Goal: Find contact information: Find contact information

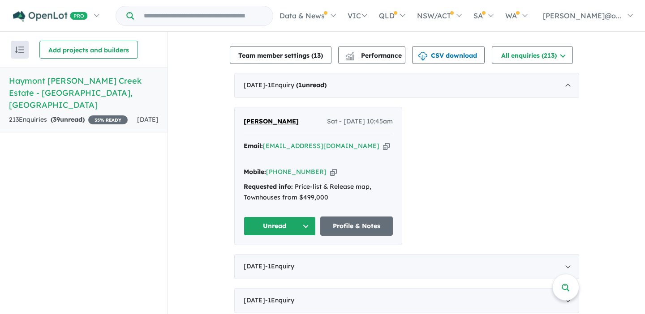
scroll to position [316, 0]
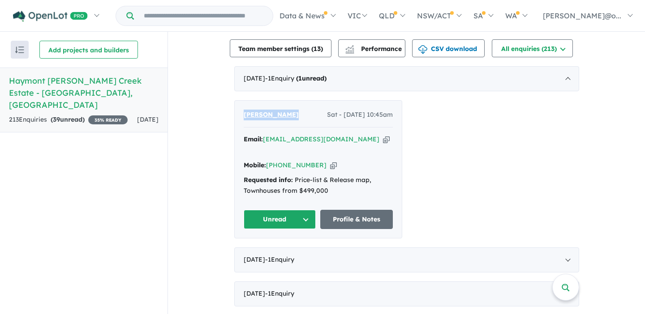
drag, startPoint x: 290, startPoint y: 112, endPoint x: 233, endPoint y: 116, distance: 57.0
click at [235, 116] on div "Daniel Nekrep Sat - 06/09/2025, 10:45am Email: jenniferworley89@outlook.com Cop…" at bounding box center [318, 169] width 167 height 137
copy span "[PERSON_NAME]"
click at [271, 112] on span "[PERSON_NAME]" at bounding box center [270, 115] width 55 height 8
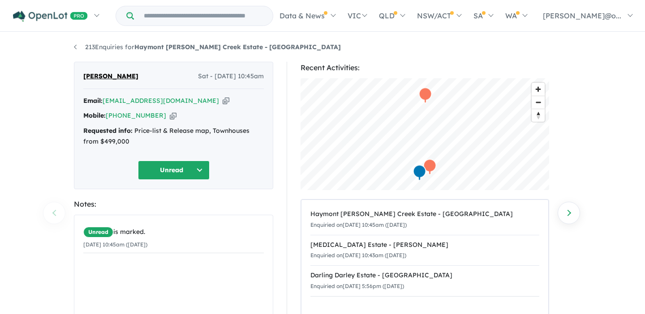
scroll to position [2, 0]
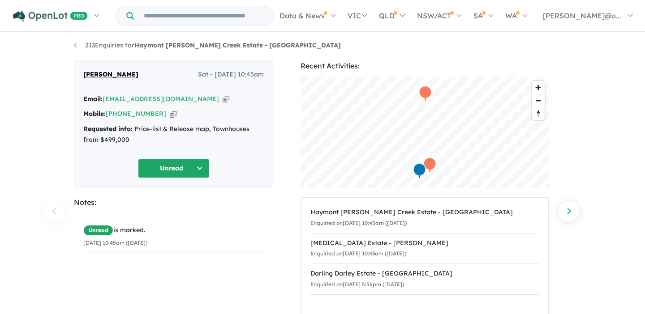
click at [222, 98] on icon "button" at bounding box center [225, 98] width 7 height 9
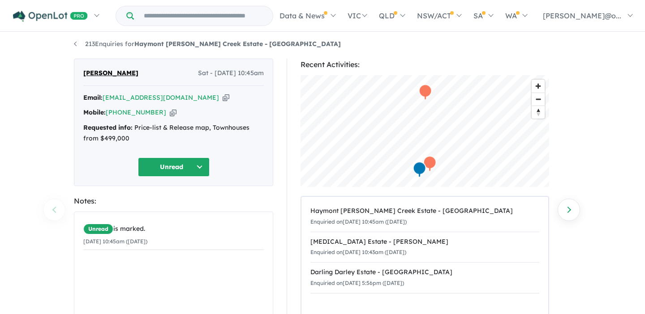
click at [170, 109] on icon "button" at bounding box center [173, 112] width 7 height 9
